Goal: Information Seeking & Learning: Learn about a topic

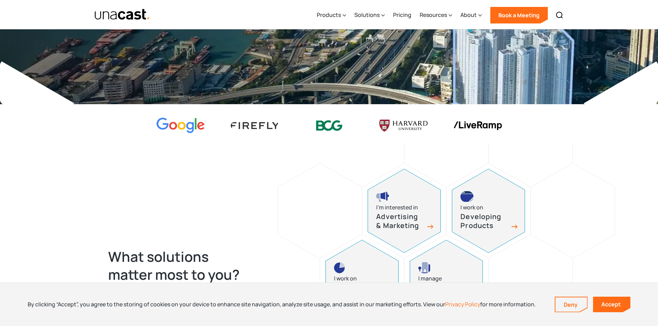
scroll to position [311, 0]
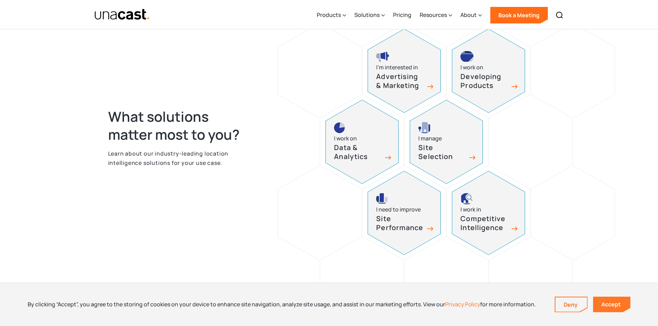
click at [619, 304] on link "Accept" at bounding box center [611, 305] width 37 height 16
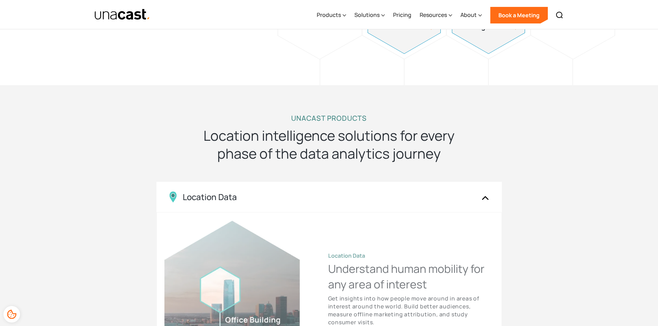
scroll to position [553, 0]
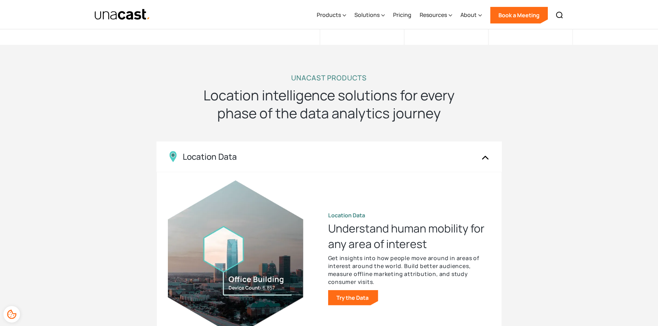
click at [333, 87] on h2 "Location intelligence solutions for every phase of the data analytics journey" at bounding box center [329, 104] width 276 height 36
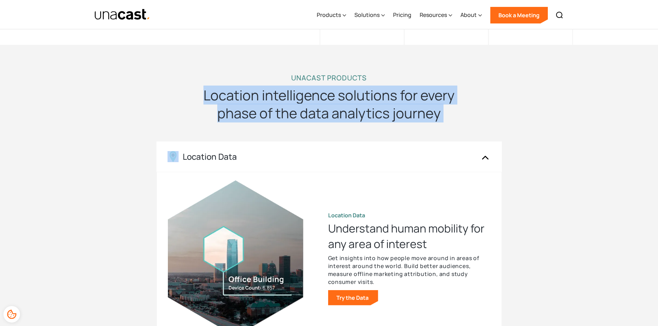
click at [333, 87] on h2 "Location intelligence solutions for every phase of the data analytics journey" at bounding box center [329, 104] width 276 height 36
click at [504, 100] on div "UNACAST PRODUCTS Location intelligence solutions for every phase of the data an…" at bounding box center [329, 278] width 442 height 411
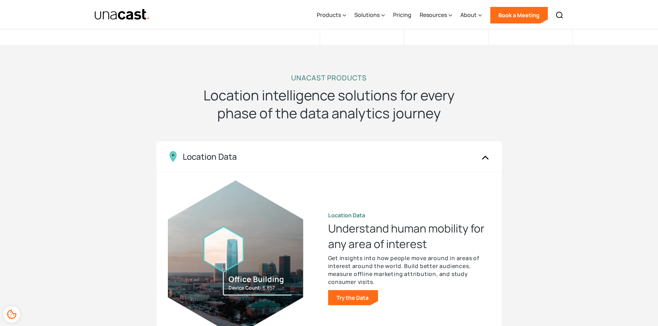
click at [604, 238] on div "UNACAST PRODUCTS Location intelligence solutions for every phase of the data an…" at bounding box center [329, 278] width 658 height 466
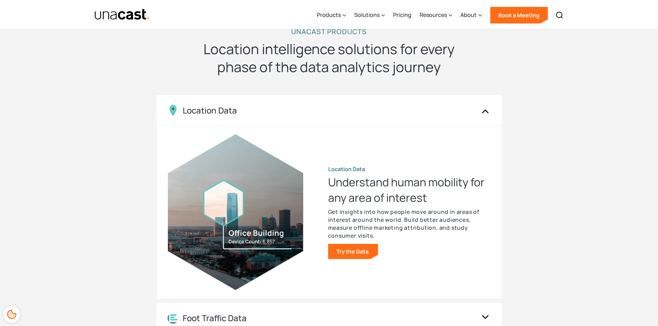
scroll to position [691, 0]
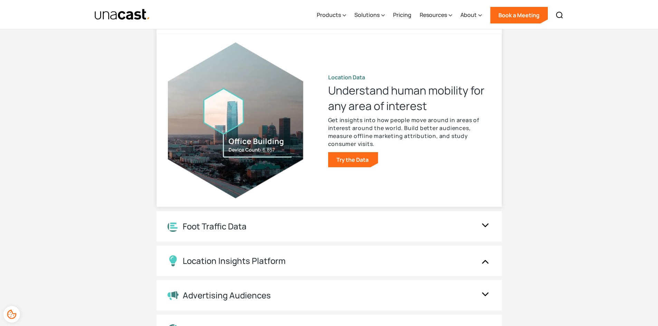
click at [386, 91] on h3 "Understand human mobility for any area of interest" at bounding box center [409, 98] width 162 height 30
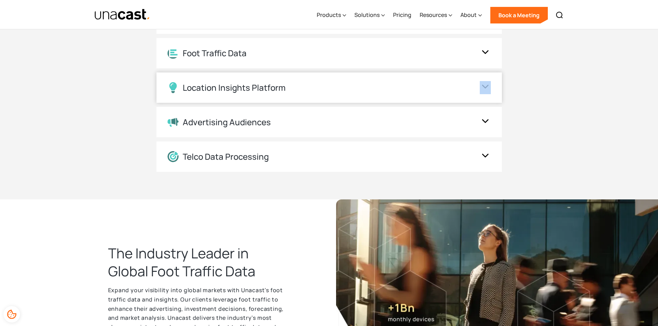
click at [386, 91] on div "Location Insights Platform" at bounding box center [323, 87] width 310 height 11
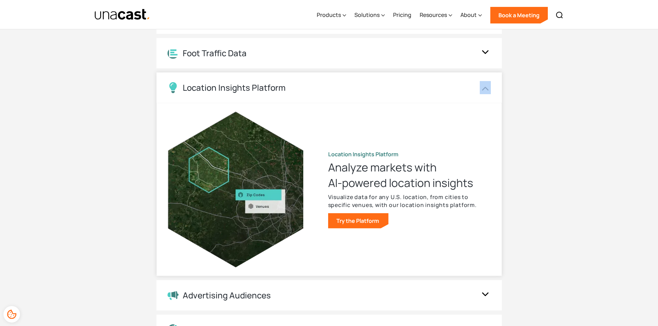
scroll to position [656, 0]
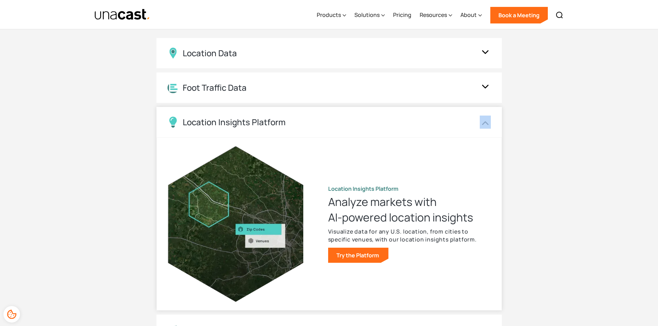
click at [462, 129] on div "Location Insights Platform" at bounding box center [328, 122] width 345 height 30
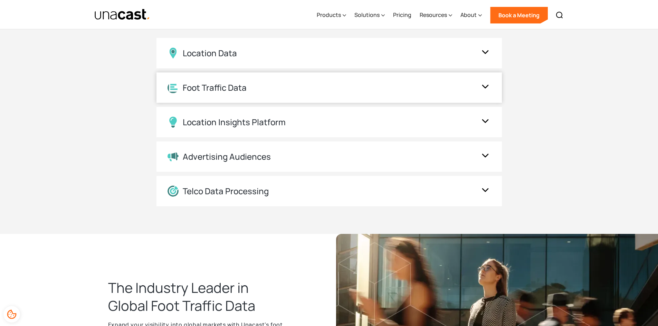
click at [457, 86] on div "Foot Traffic Data" at bounding box center [323, 88] width 310 height 11
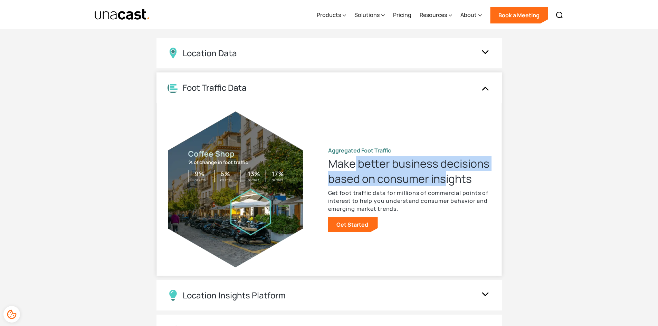
drag, startPoint x: 385, startPoint y: 167, endPoint x: 354, endPoint y: 163, distance: 31.0
click at [354, 163] on h3 "Make better business decisions based on consumer insights" at bounding box center [409, 171] width 162 height 30
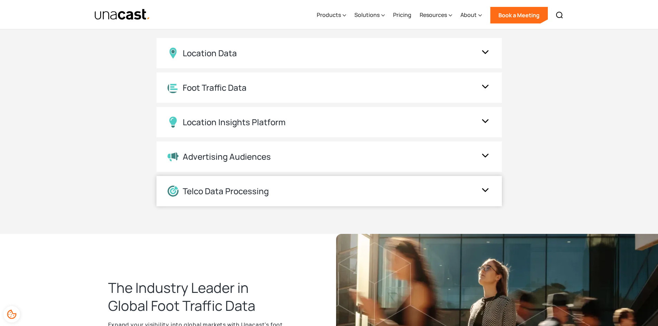
click at [358, 198] on div "Telco Data Processing" at bounding box center [328, 191] width 345 height 30
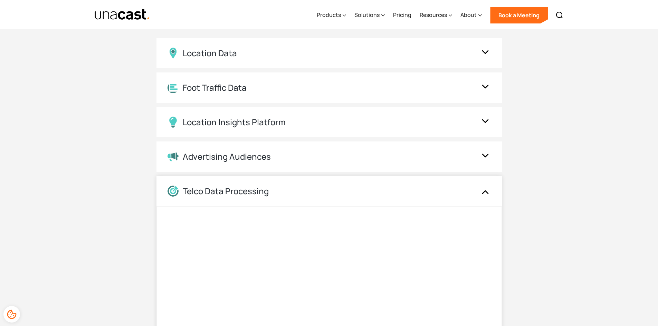
click at [473, 200] on div "Telco Data Processing" at bounding box center [328, 191] width 345 height 30
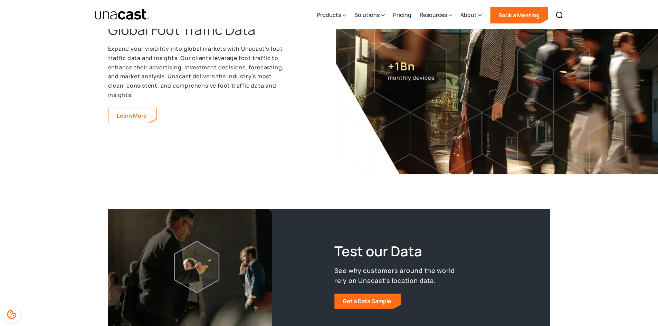
scroll to position [829, 0]
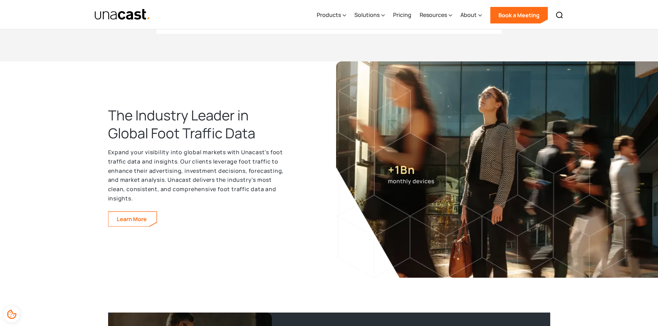
click at [199, 123] on h2 "The Industry Leader in Global Foot Traffic Data" at bounding box center [198, 124] width 180 height 36
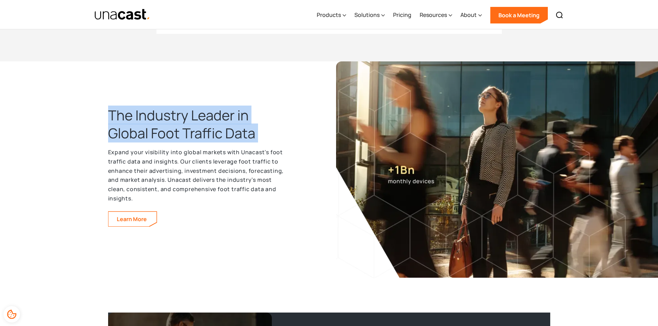
click at [199, 123] on h2 "The Industry Leader in Global Foot Traffic Data" at bounding box center [198, 124] width 180 height 36
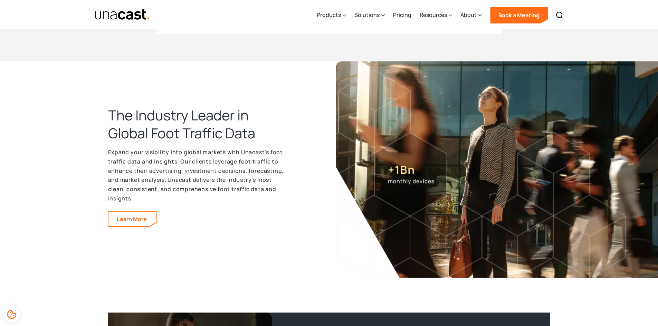
click at [202, 158] on p "Expand your visibility into global markets with Unacast’s foot traffic data and…" at bounding box center [198, 175] width 180 height 55
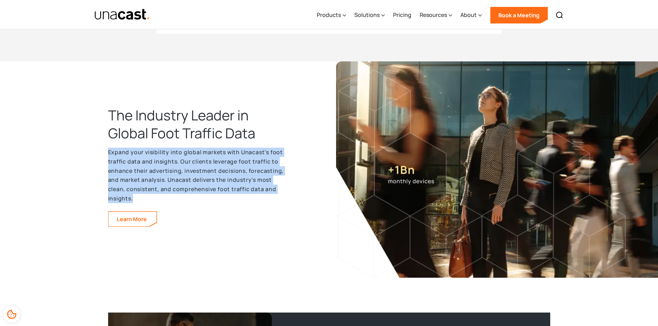
click at [202, 158] on p "Expand your visibility into global markets with Unacast’s foot traffic data and…" at bounding box center [198, 175] width 180 height 55
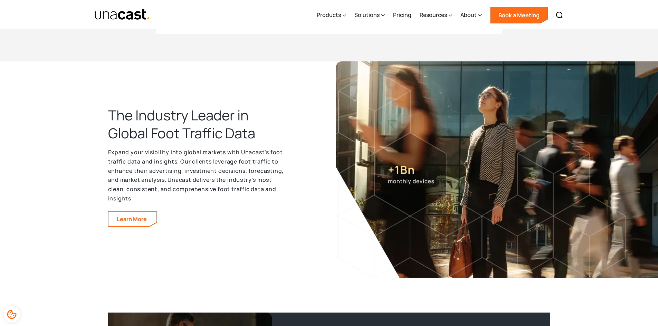
click at [232, 129] on h2 "The Industry Leader in Global Foot Traffic Data" at bounding box center [198, 124] width 180 height 36
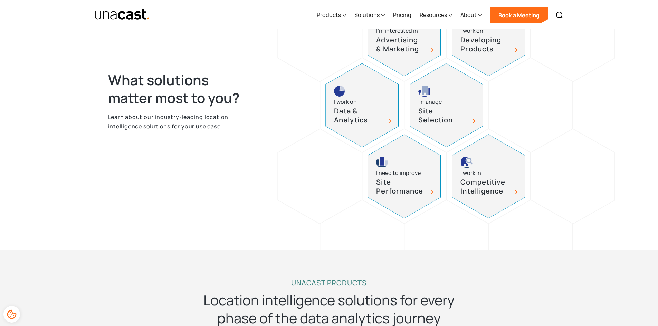
scroll to position [306, 0]
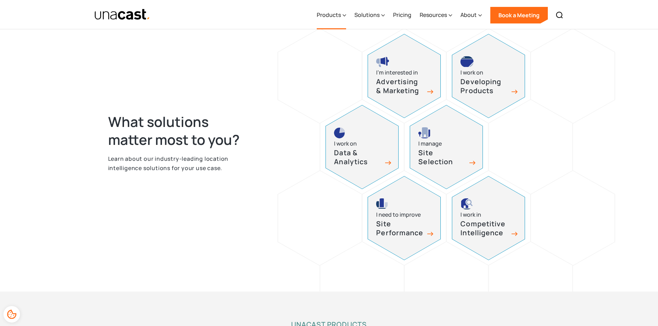
click at [338, 13] on div "Products" at bounding box center [329, 15] width 24 height 8
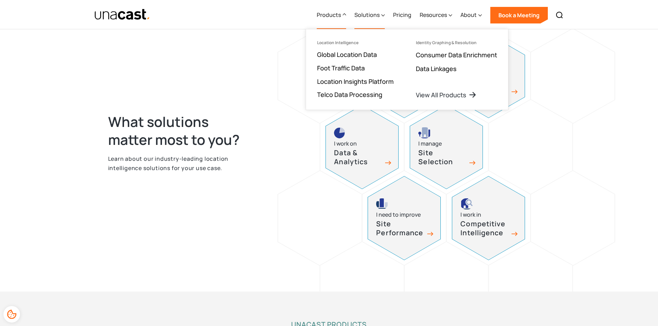
click at [379, 19] on div "Solutions" at bounding box center [369, 15] width 30 height 28
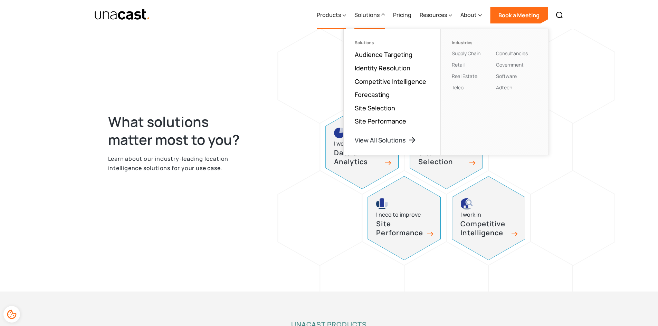
click at [339, 15] on div "Products" at bounding box center [329, 15] width 24 height 8
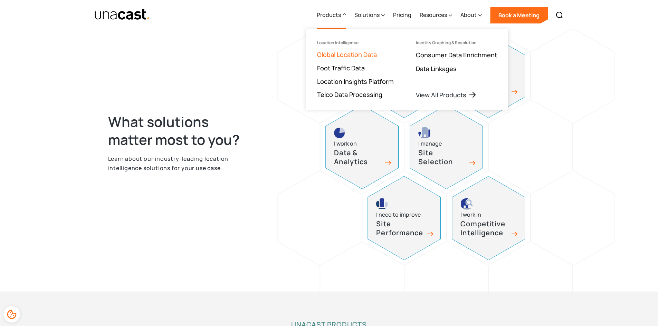
click at [362, 54] on link "Global Location Data" at bounding box center [347, 54] width 60 height 8
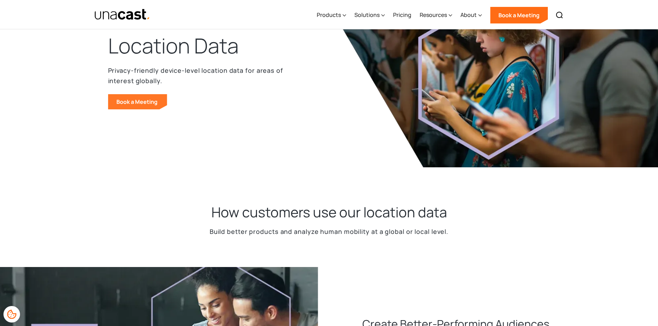
click at [132, 106] on link "Book a Meeting" at bounding box center [137, 101] width 59 height 15
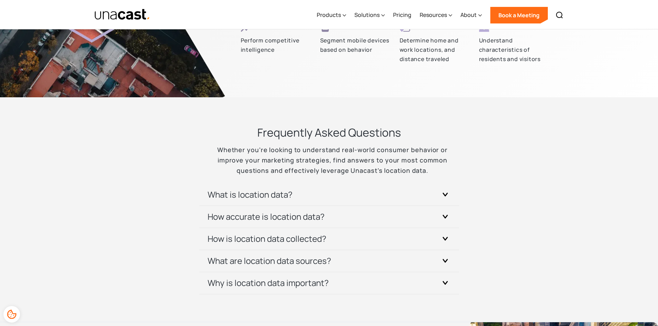
scroll to position [1843, 0]
